Goal: Check status: Check status

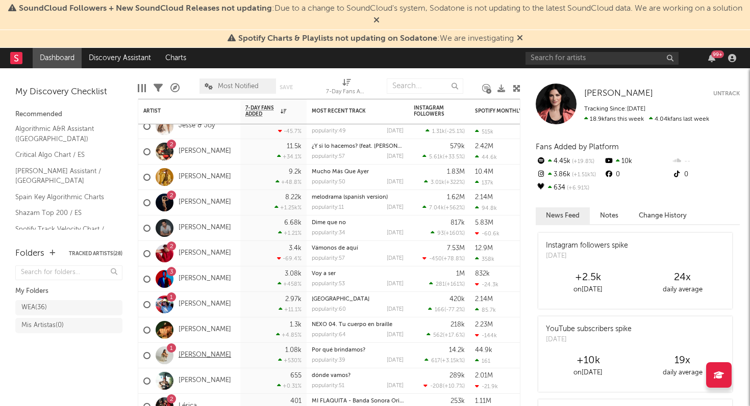
click at [209, 355] on link "[PERSON_NAME]" at bounding box center [204, 355] width 53 height 9
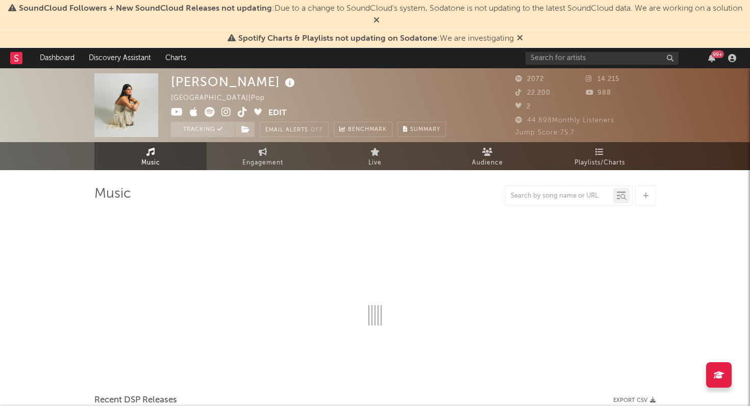
select select "6m"
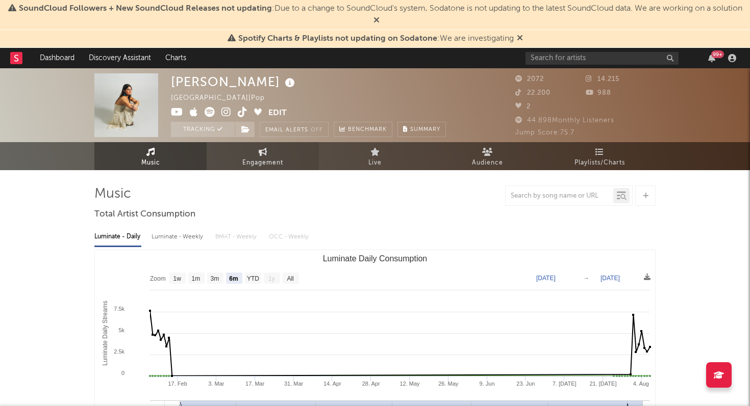
click at [274, 157] on span "Engagement" at bounding box center [262, 163] width 41 height 12
select select "1w"
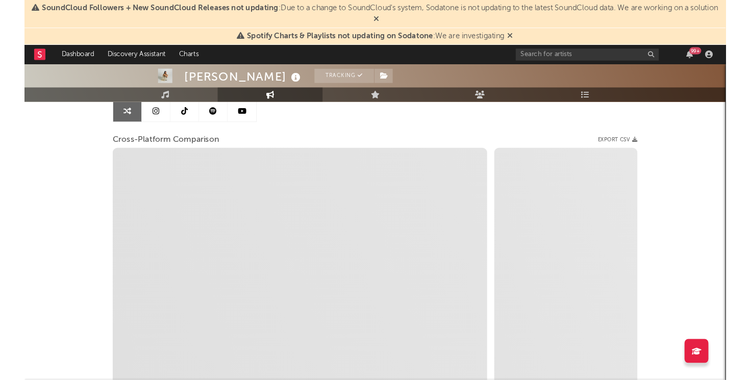
scroll to position [108, 0]
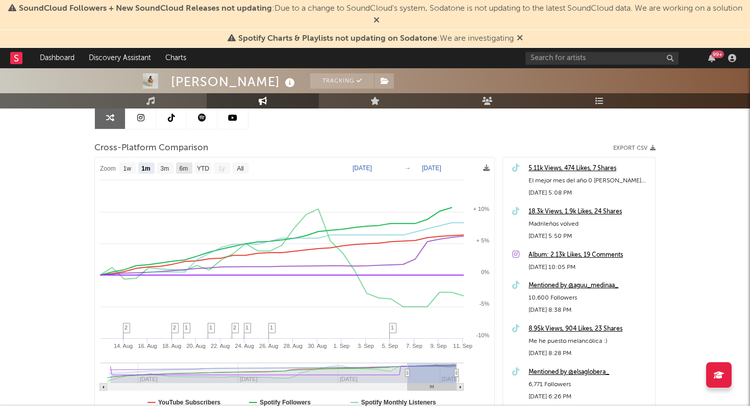
click at [183, 169] on text "6m" at bounding box center [184, 168] width 9 height 7
select select "6m"
type input "[DATE]"
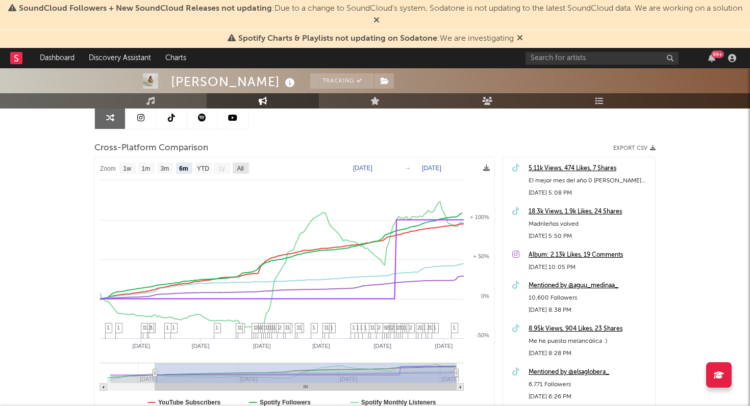
click at [239, 166] on text "All" at bounding box center [240, 168] width 7 height 7
select select "All"
type input "[DATE]"
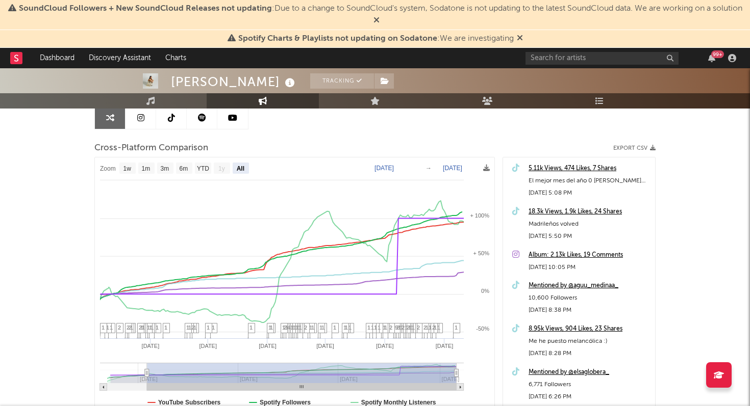
select select "All"
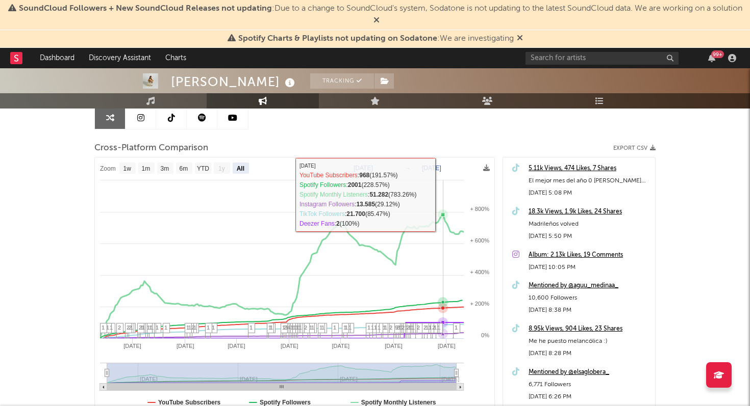
click at [443, 188] on rect at bounding box center [294, 291] width 399 height 267
